Goal: Task Accomplishment & Management: Use online tool/utility

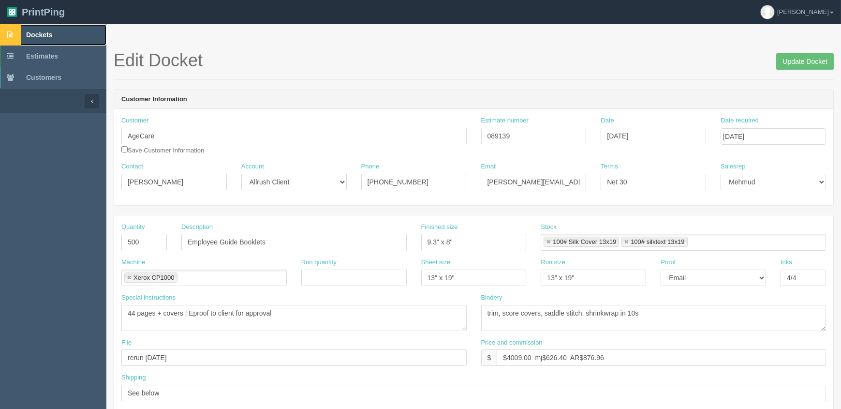
click at [58, 35] on link "Dockets" at bounding box center [53, 34] width 106 height 21
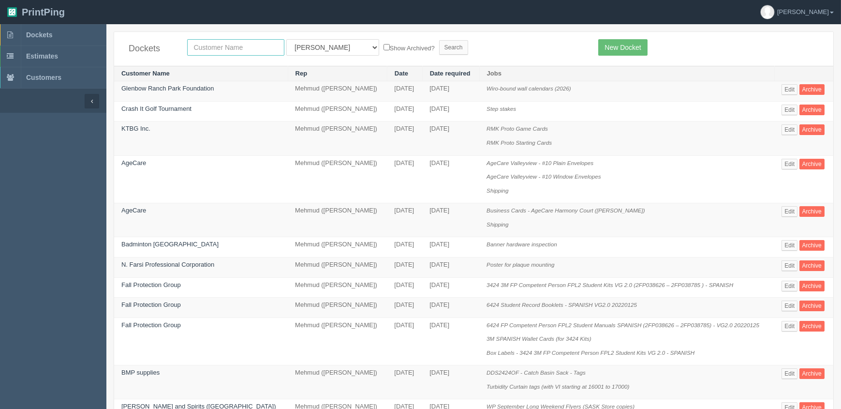
click at [229, 44] on input "text" at bounding box center [235, 47] width 97 height 16
type input "pdc"
click at [439, 40] on input "Search" at bounding box center [453, 47] width 29 height 15
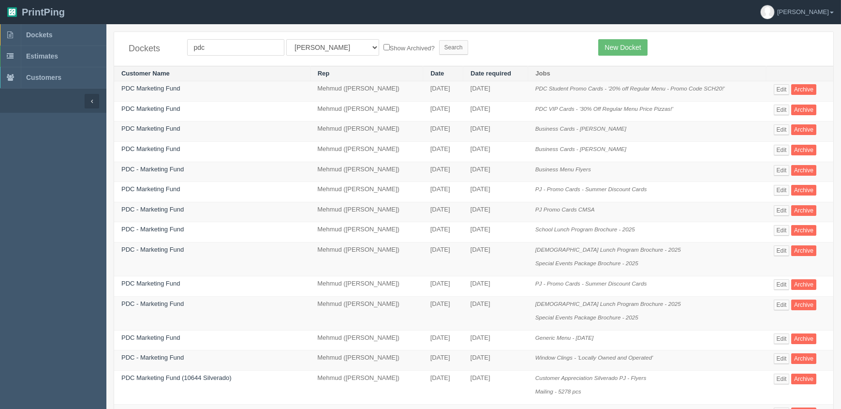
scroll to position [308, 0]
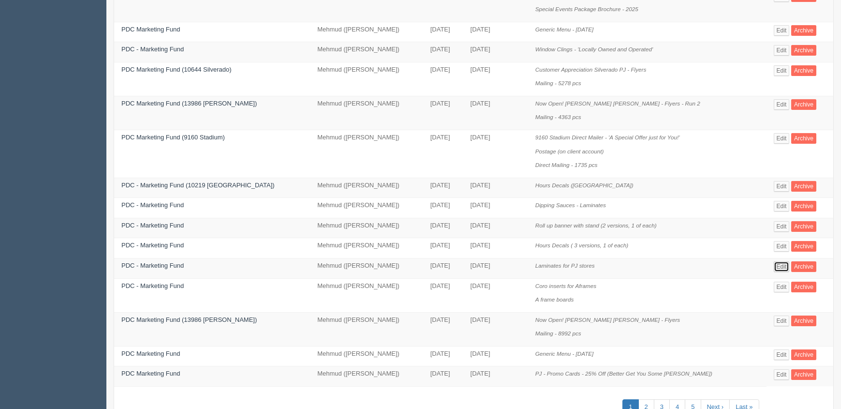
click at [778, 261] on link "Edit" at bounding box center [782, 266] width 16 height 11
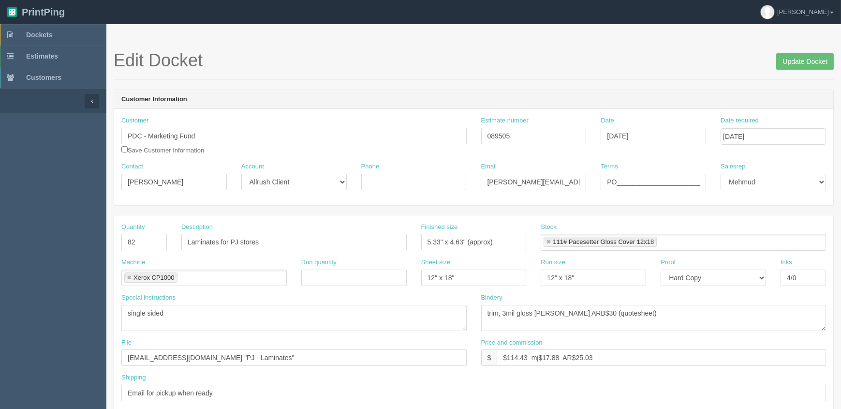
scroll to position [44, 0]
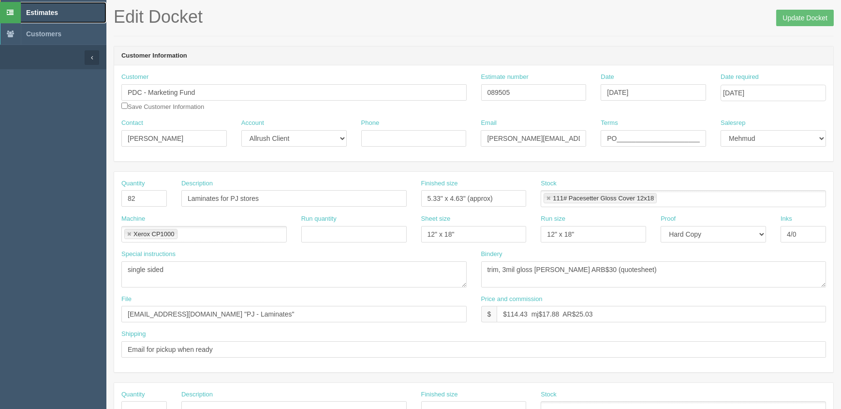
click at [60, 9] on link "Estimates" at bounding box center [53, 12] width 106 height 21
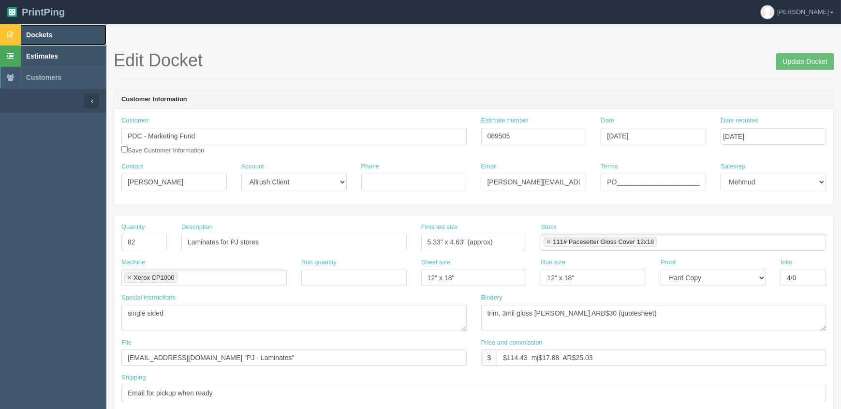
click at [70, 35] on link "Dockets" at bounding box center [53, 34] width 106 height 21
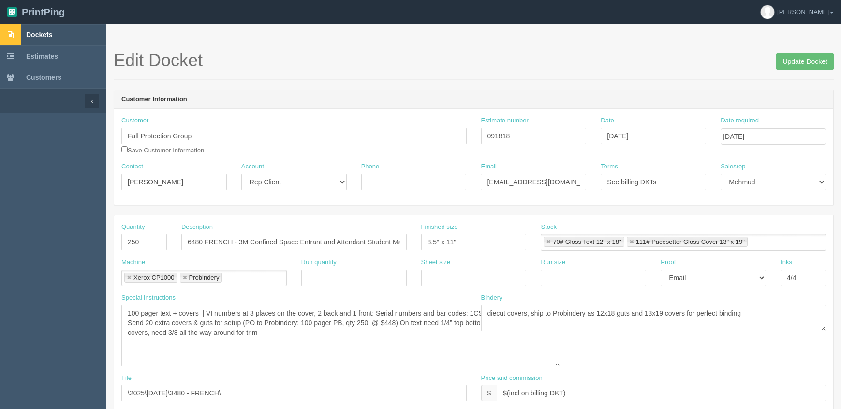
scroll to position [376, 0]
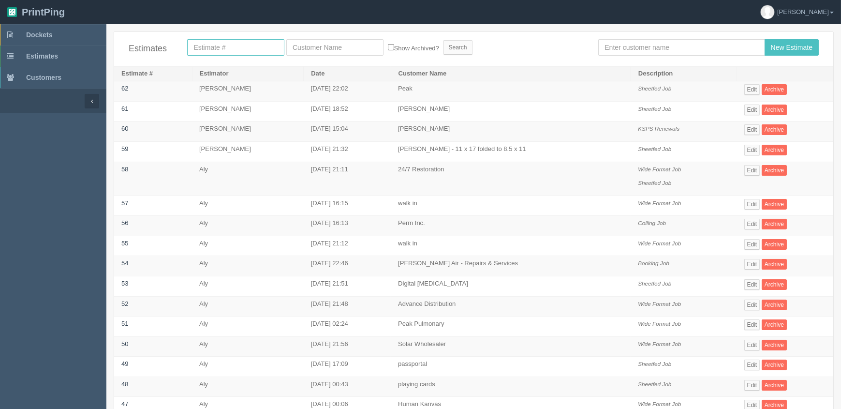
click at [216, 48] on input "text" at bounding box center [235, 47] width 97 height 16
type input "acca"
click at [444, 40] on input "Search" at bounding box center [458, 47] width 29 height 15
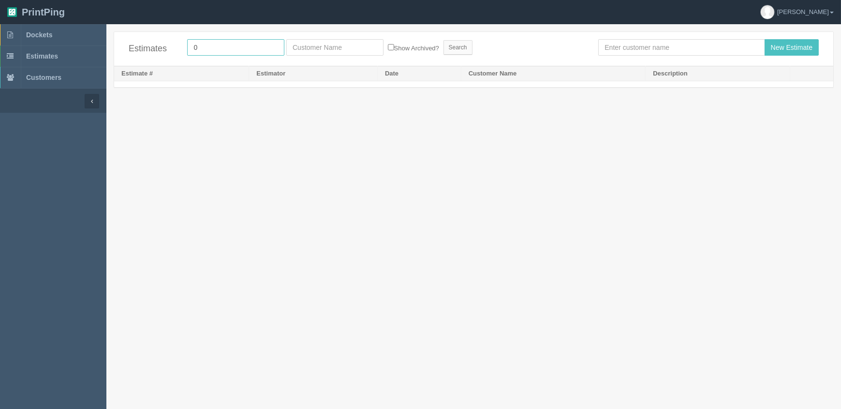
drag, startPoint x: 216, startPoint y: 48, endPoint x: 179, endPoint y: 44, distance: 37.5
click at [179, 44] on div "Estimates 0 Show Archived? Search New Estimate" at bounding box center [473, 49] width 719 height 34
type input "continu"
click at [444, 40] on input "Search" at bounding box center [458, 47] width 29 height 15
drag, startPoint x: 207, startPoint y: 46, endPoint x: 167, endPoint y: 47, distance: 39.7
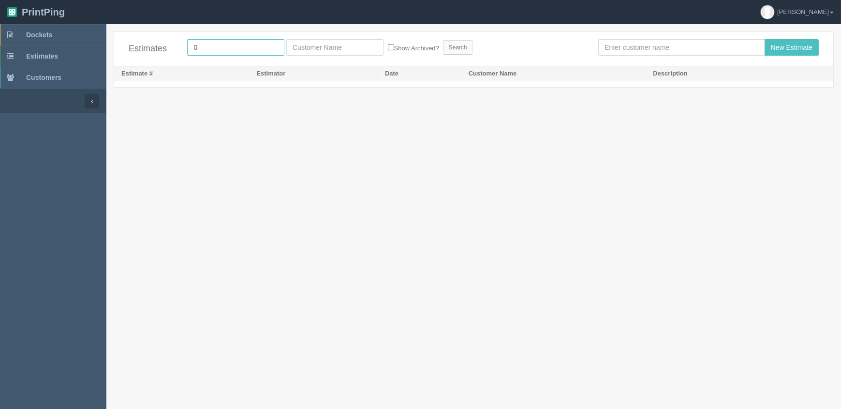
click at [167, 47] on div "Estimates 0 Show Archived? Search New Estimate" at bounding box center [473, 49] width 719 height 34
click at [45, 35] on span "Dockets" at bounding box center [39, 35] width 26 height 8
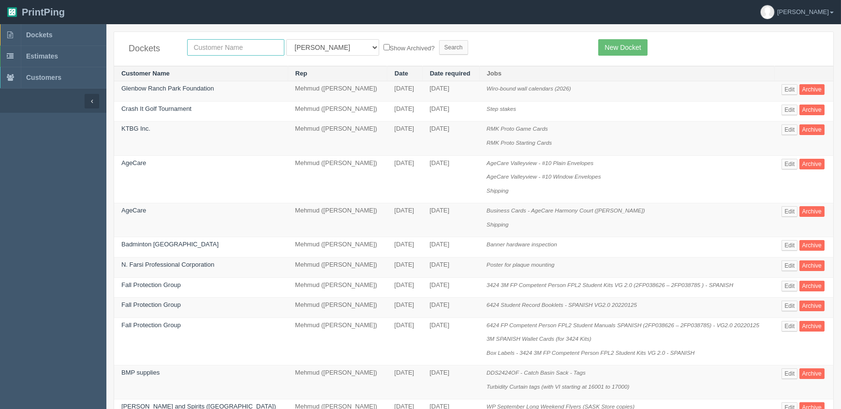
click at [219, 46] on input "text" at bounding box center [235, 47] width 97 height 16
type input "continu"
click at [439, 40] on input "Search" at bounding box center [453, 47] width 29 height 15
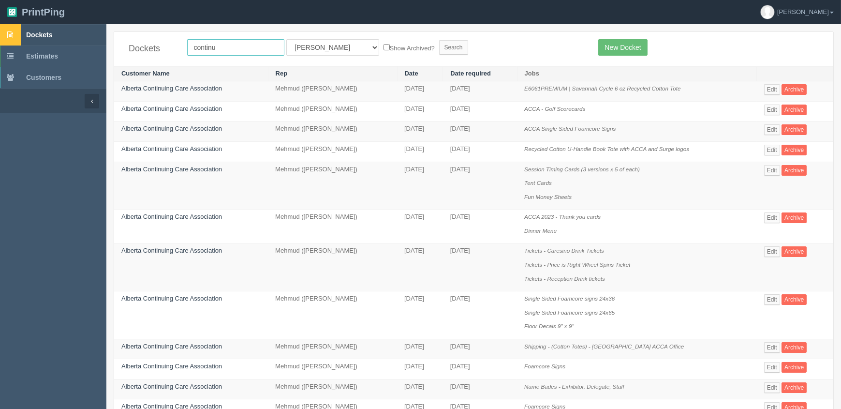
drag, startPoint x: 232, startPoint y: 49, endPoint x: 71, endPoint y: 43, distance: 161.2
click at [73, 45] on section "Dockets Estimates Customers" at bounding box center [420, 260] width 841 height 473
type input "plan a"
click at [439, 40] on input "Search" at bounding box center [453, 47] width 29 height 15
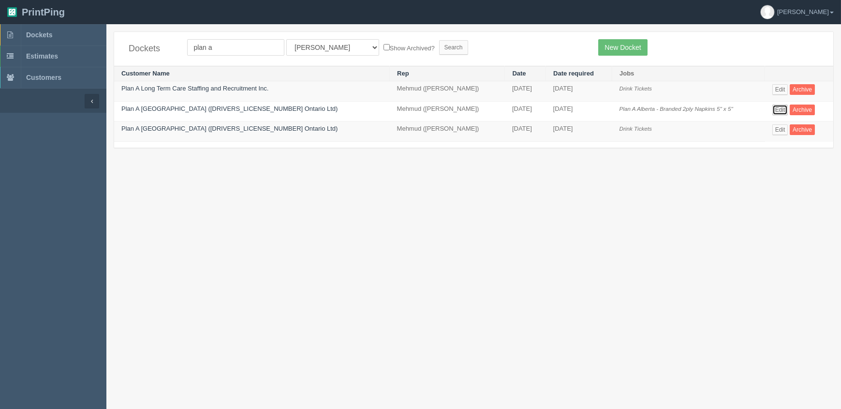
click at [777, 108] on link "Edit" at bounding box center [781, 110] width 16 height 11
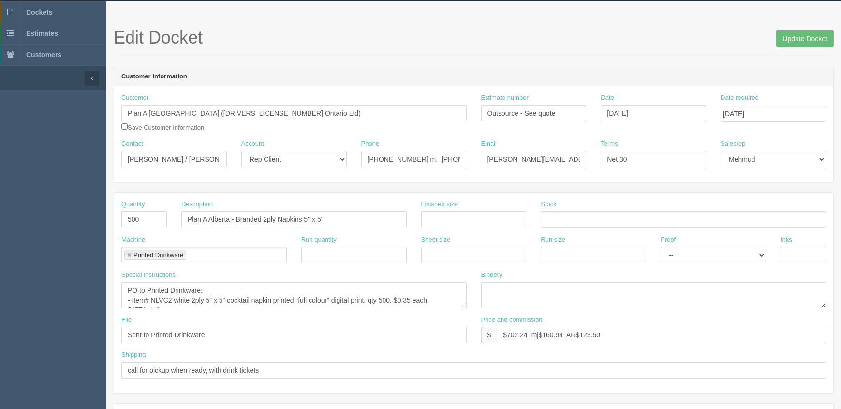
scroll to position [44, 0]
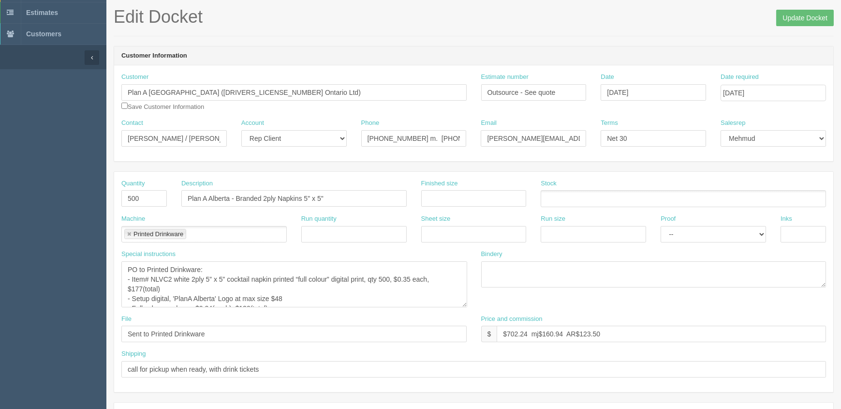
drag, startPoint x: 464, startPoint y: 283, endPoint x: 466, endPoint y: 305, distance: 22.8
click at [466, 305] on textarea "PO to Printed Drinkware: - Item# NLVC2 white 2ply 5” x 5” cocktail napkin print…" at bounding box center [294, 284] width 346 height 46
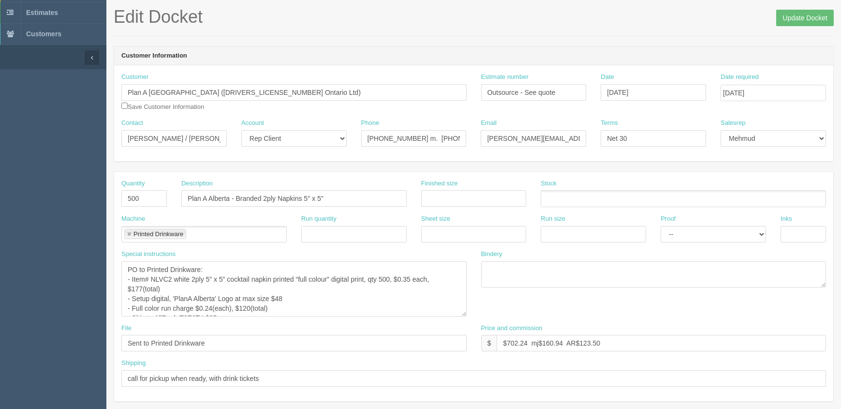
drag, startPoint x: 466, startPoint y: 305, endPoint x: 465, endPoint y: 313, distance: 7.3
click at [465, 313] on textarea "PO to Printed Drinkware: - Item# NLVC2 white 2ply 5” x 5” cocktail napkin print…" at bounding box center [293, 288] width 345 height 55
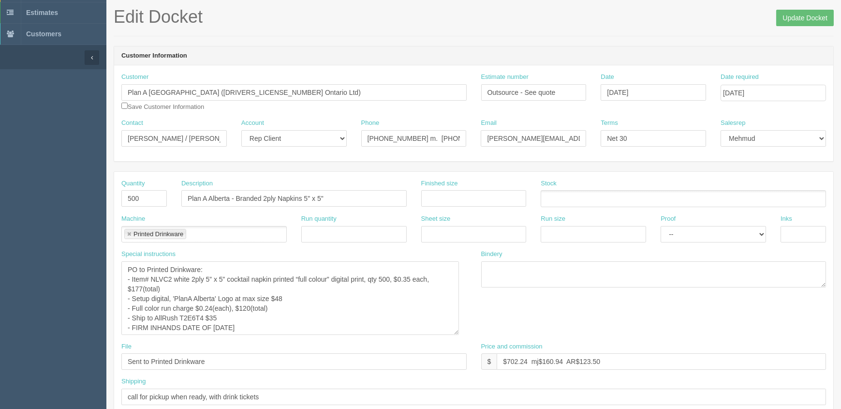
drag, startPoint x: 465, startPoint y: 313, endPoint x: 458, endPoint y: 331, distance: 20.2
click at [458, 331] on textarea "PO to Printed Drinkware: - Item# NLVC2 white 2ply 5” x 5” cocktail napkin print…" at bounding box center [290, 298] width 338 height 74
click at [354, 312] on textarea "PO to Printed Drinkware: - Item# NLVC2 white 2ply 5” x 5” cocktail napkin print…" at bounding box center [290, 298] width 338 height 74
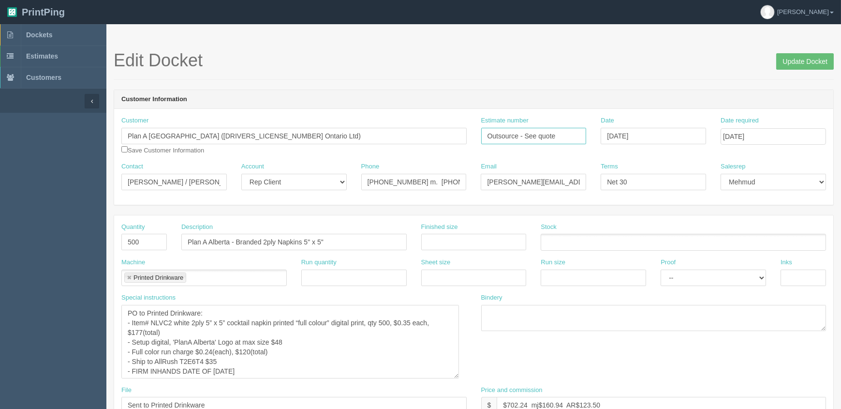
drag, startPoint x: 565, startPoint y: 135, endPoint x: 339, endPoint y: 135, distance: 226.0
click at [339, 135] on div "Customer Plan A Alberta (2508678 Ontario Ltd) Save Customer Information Estimat…" at bounding box center [473, 139] width 719 height 46
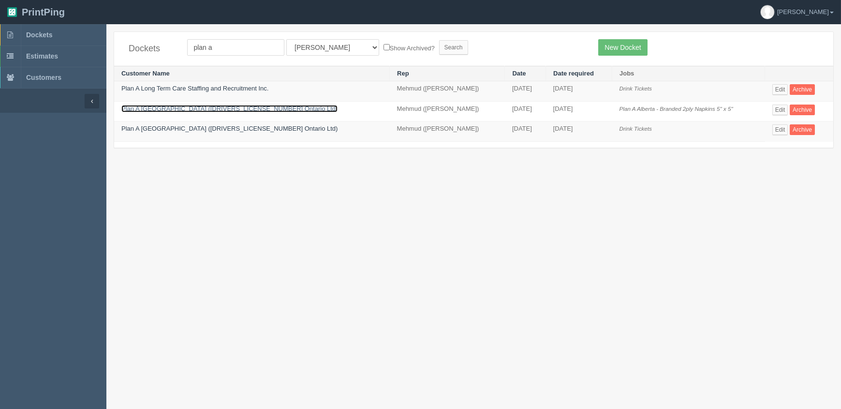
click at [187, 108] on link "Plan A Alberta (2508678 Ontario Ltd)" at bounding box center [229, 108] width 216 height 7
click at [204, 108] on link "Plan A Alberta (2508678 Ontario Ltd)" at bounding box center [229, 108] width 216 height 7
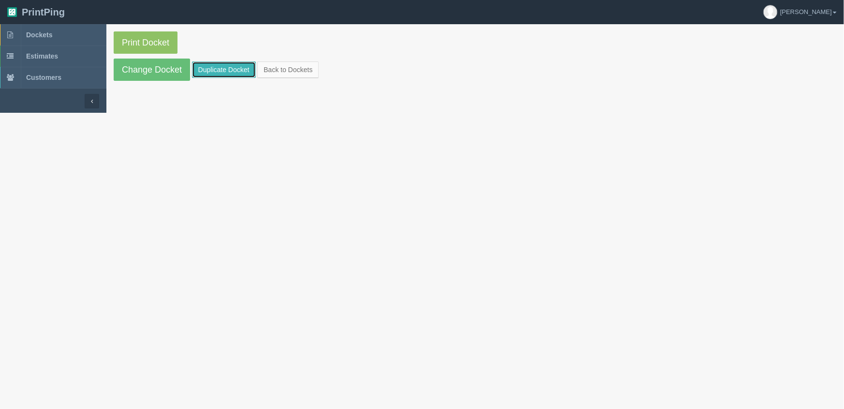
click at [226, 67] on link "Duplicate Docket" at bounding box center [224, 69] width 64 height 16
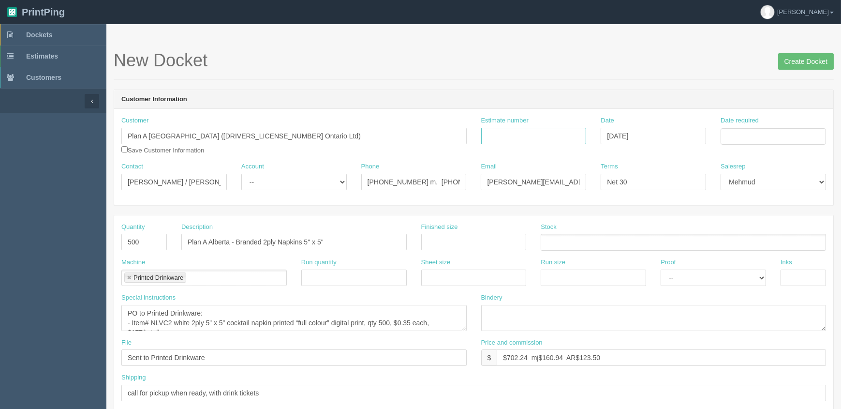
click at [516, 134] on input "Estimate number" at bounding box center [533, 136] width 105 height 16
paste input "Outsource - See quote"
type input "Outsource - See quote"
